Goal: Transaction & Acquisition: Book appointment/travel/reservation

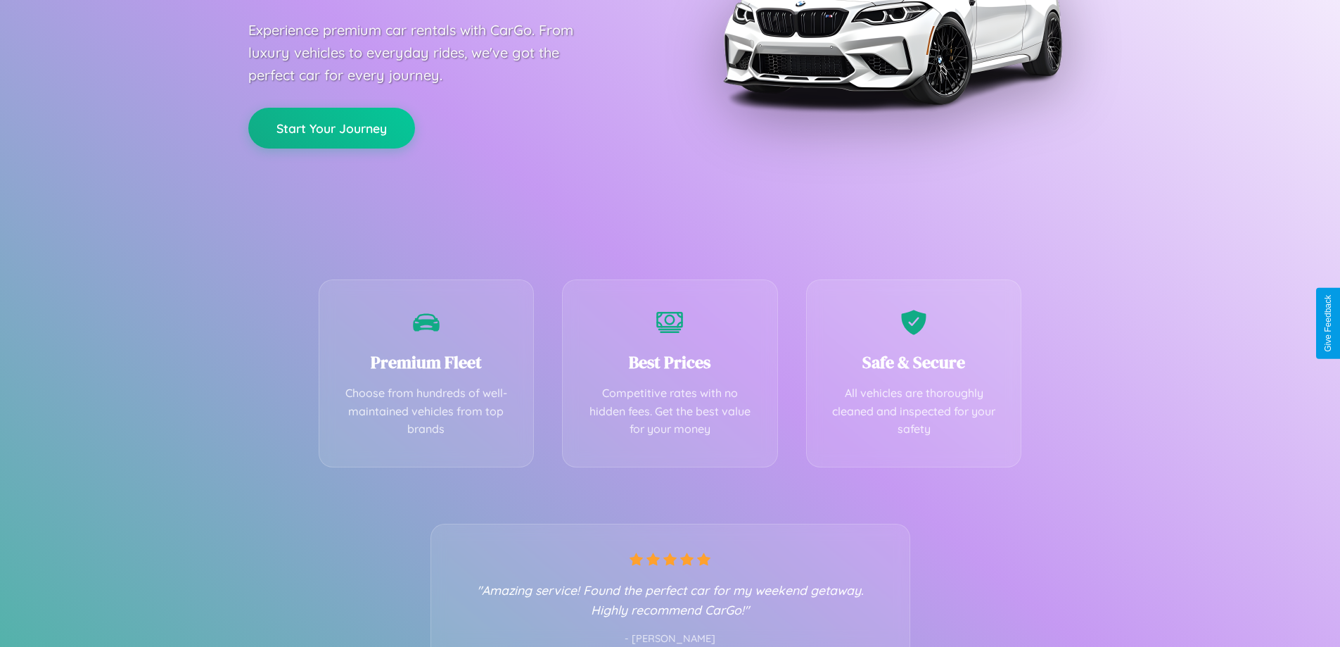
scroll to position [277, 0]
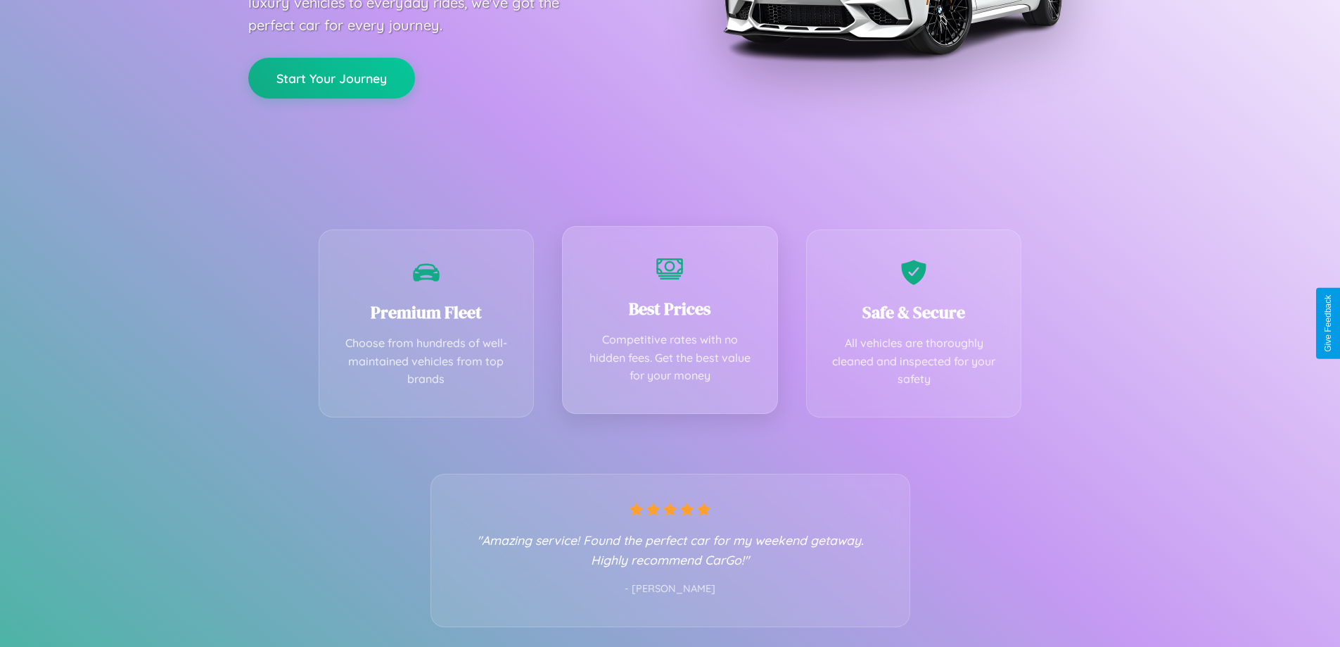
click at [670, 323] on div "Best Prices Competitive rates with no hidden fees. Get the best value for your …" at bounding box center [670, 320] width 216 height 188
click at [331, 77] on button "Start Your Journey" at bounding box center [331, 76] width 167 height 41
click at [331, 76] on button "Start Your Journey" at bounding box center [331, 76] width 167 height 41
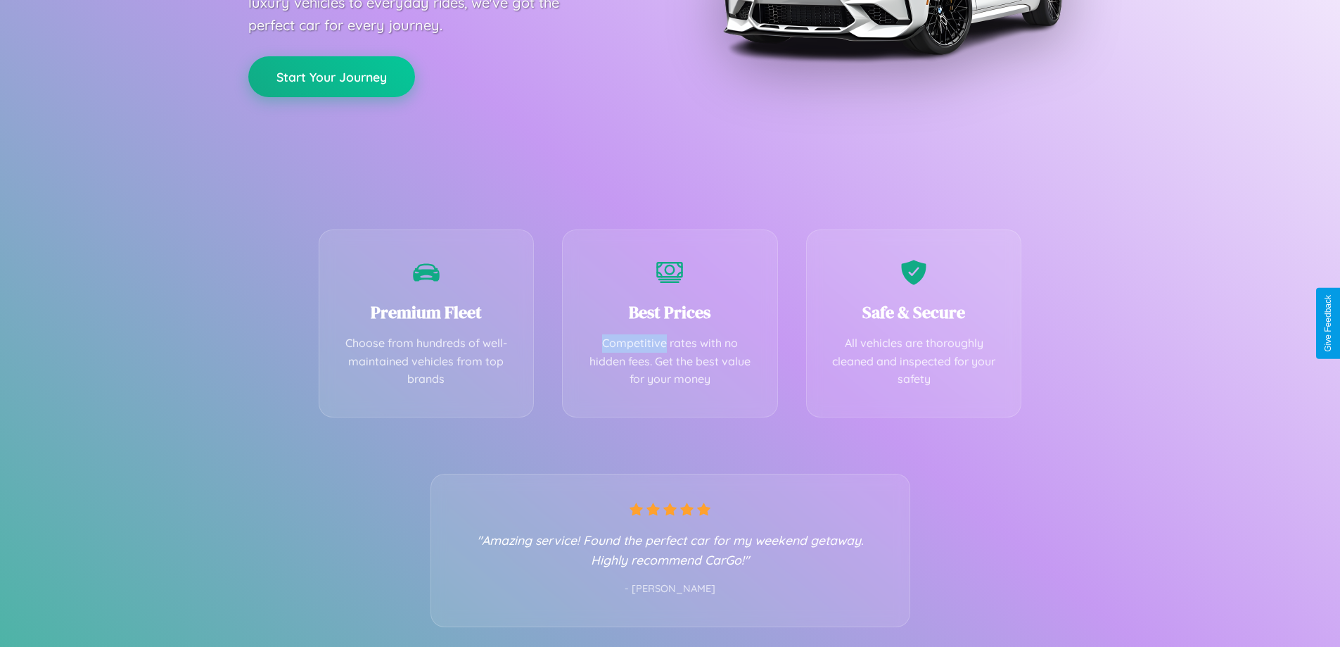
click at [331, 76] on button "Start Your Journey" at bounding box center [331, 76] width 167 height 41
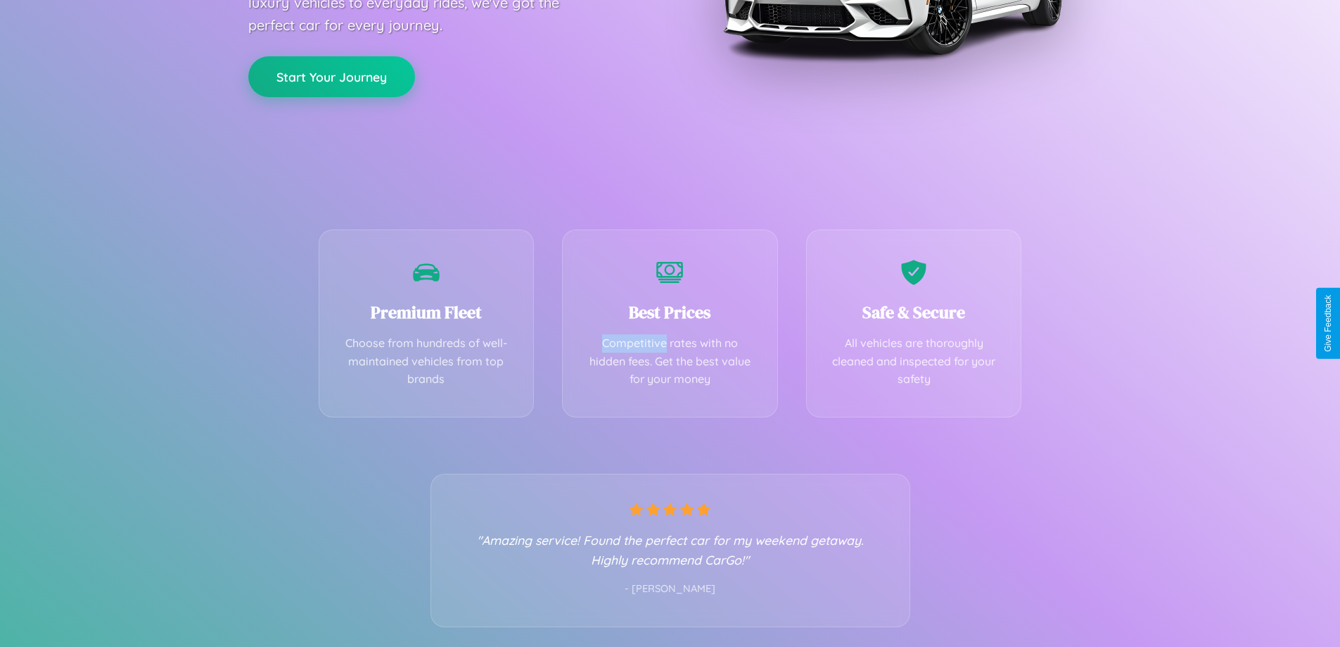
click at [331, 76] on button "Start Your Journey" at bounding box center [331, 76] width 167 height 41
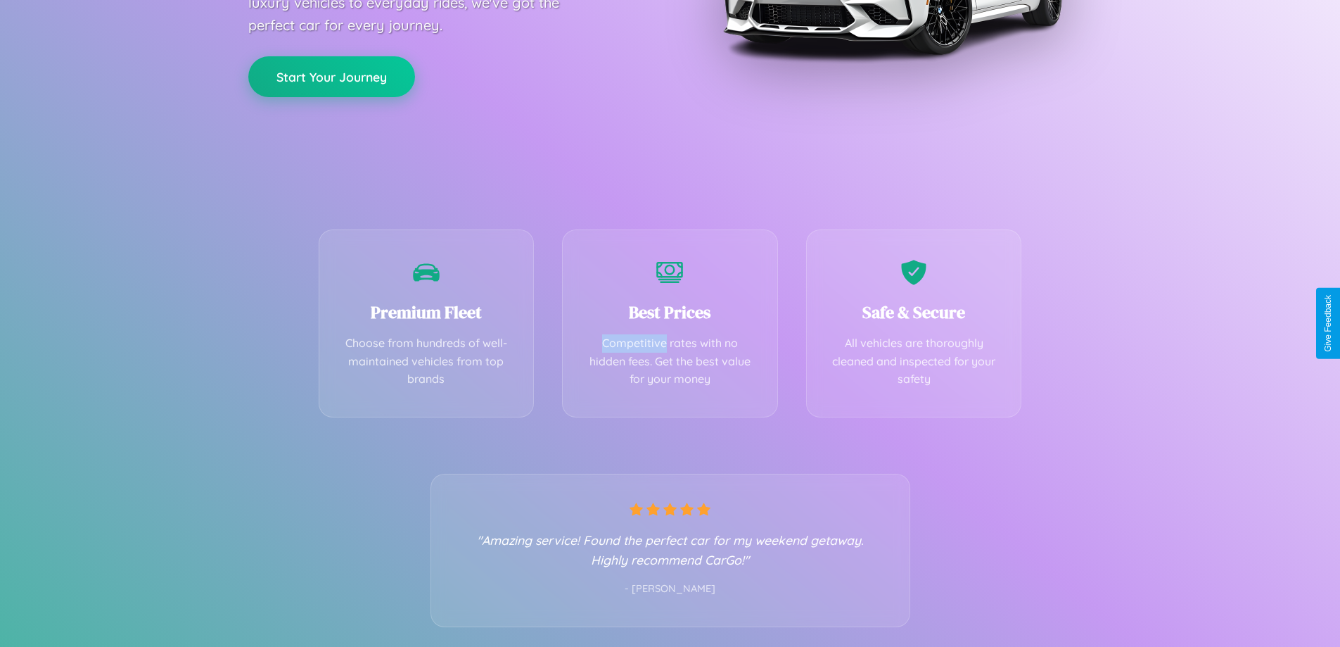
click at [331, 76] on button "Start Your Journey" at bounding box center [331, 76] width 167 height 41
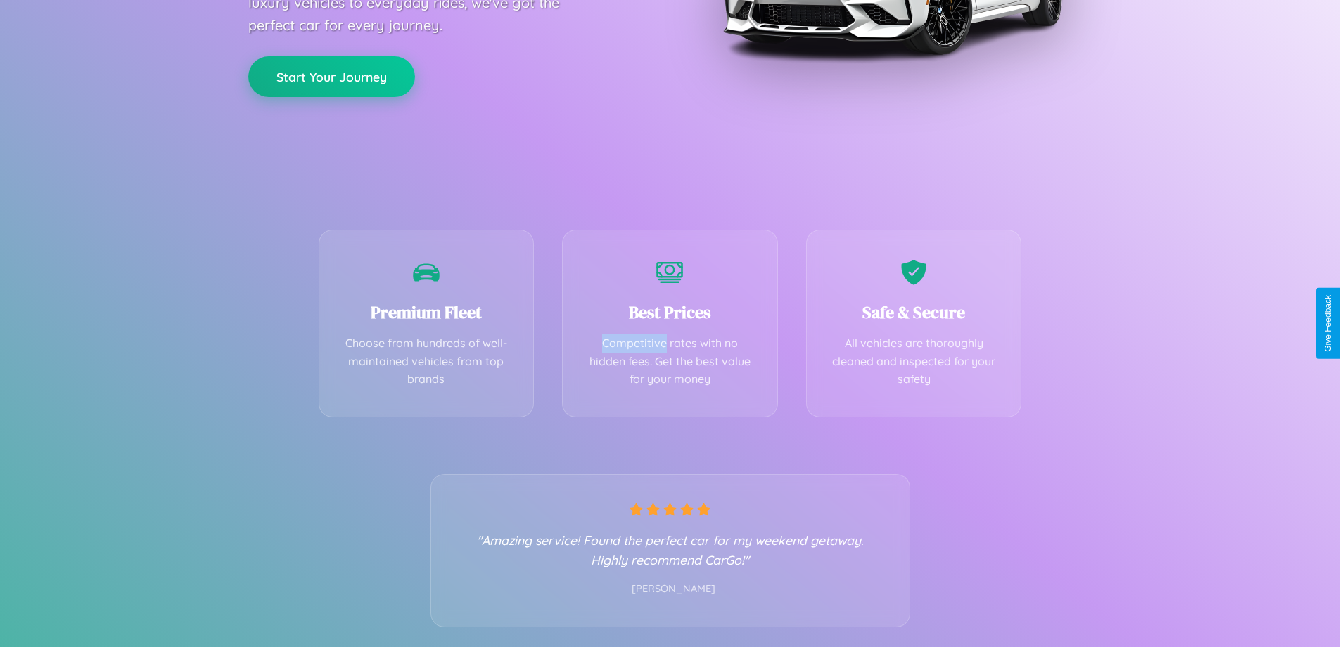
click at [331, 76] on button "Start Your Journey" at bounding box center [331, 76] width 167 height 41
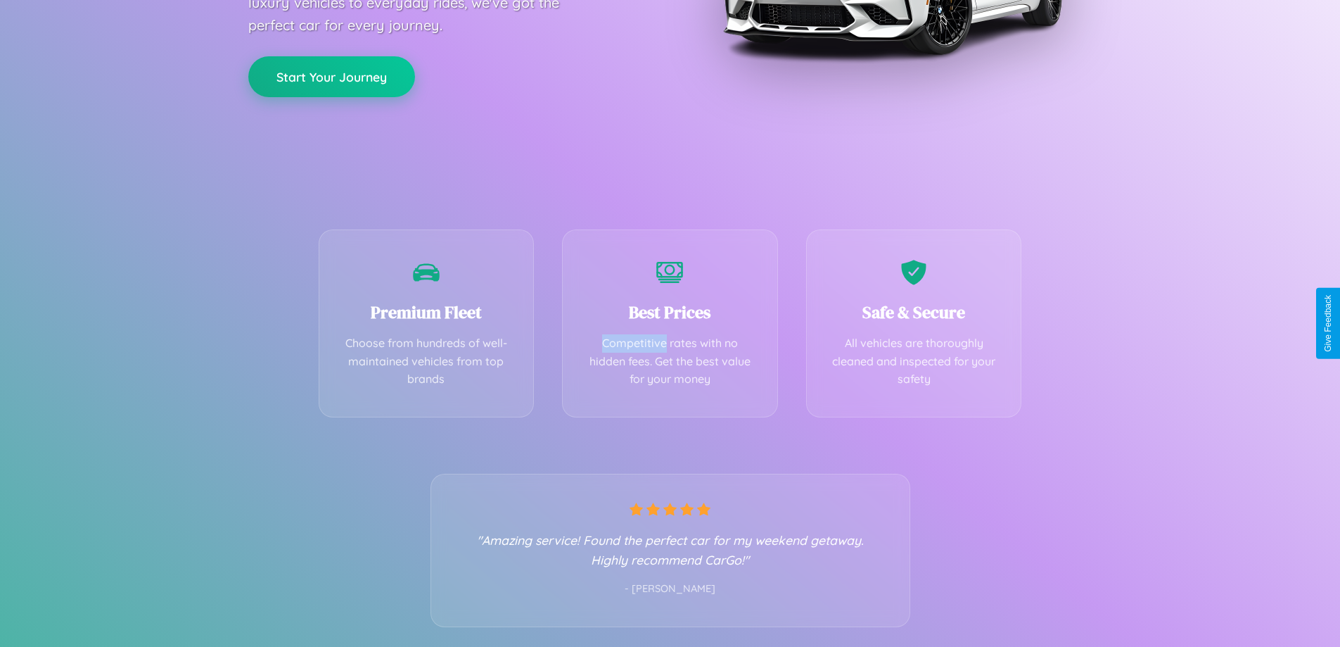
click at [331, 76] on button "Start Your Journey" at bounding box center [331, 76] width 167 height 41
